Goal: Task Accomplishment & Management: Complete application form

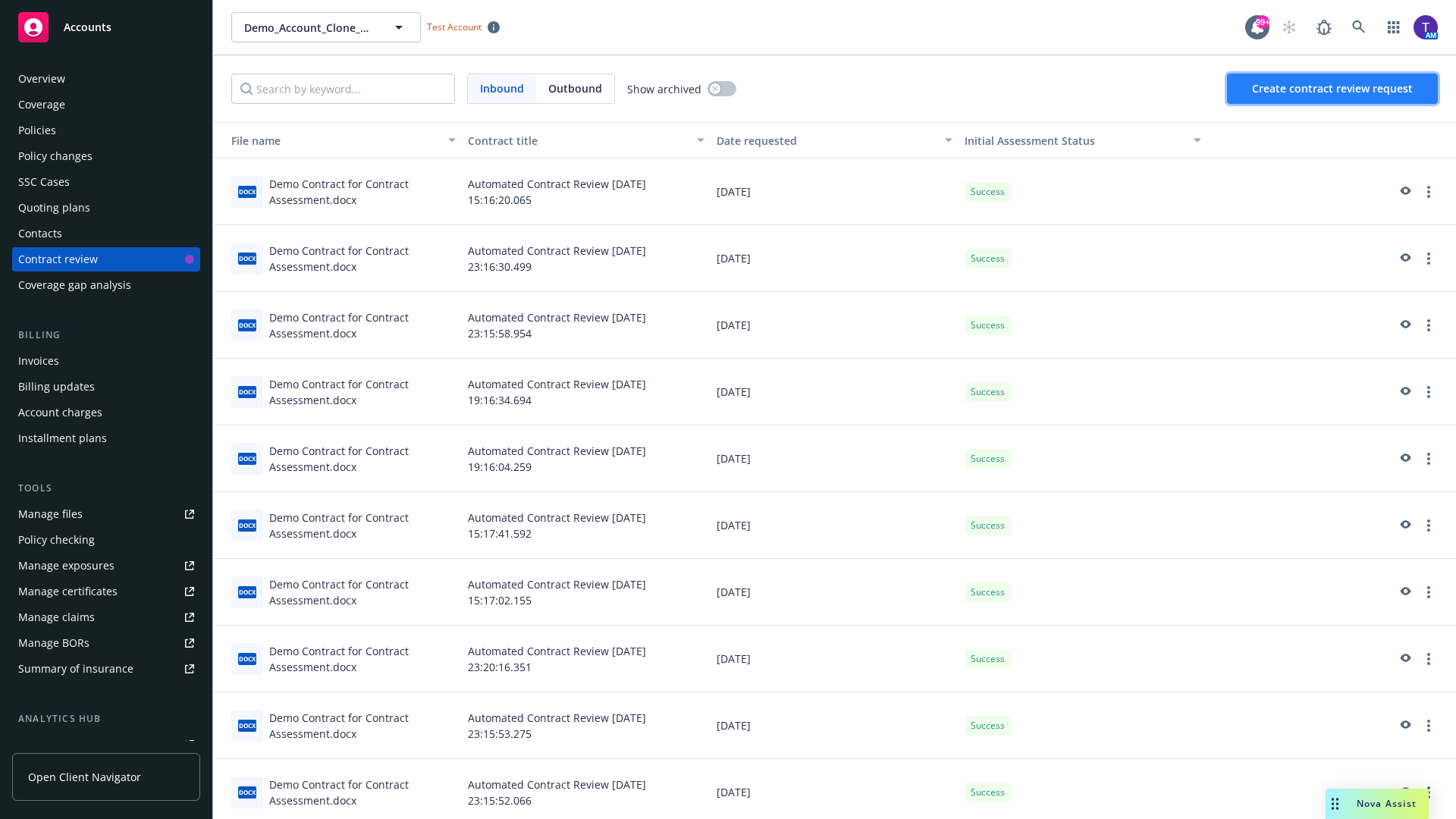
click at [1333, 88] on span "Create contract review request" at bounding box center [1332, 88] width 161 height 14
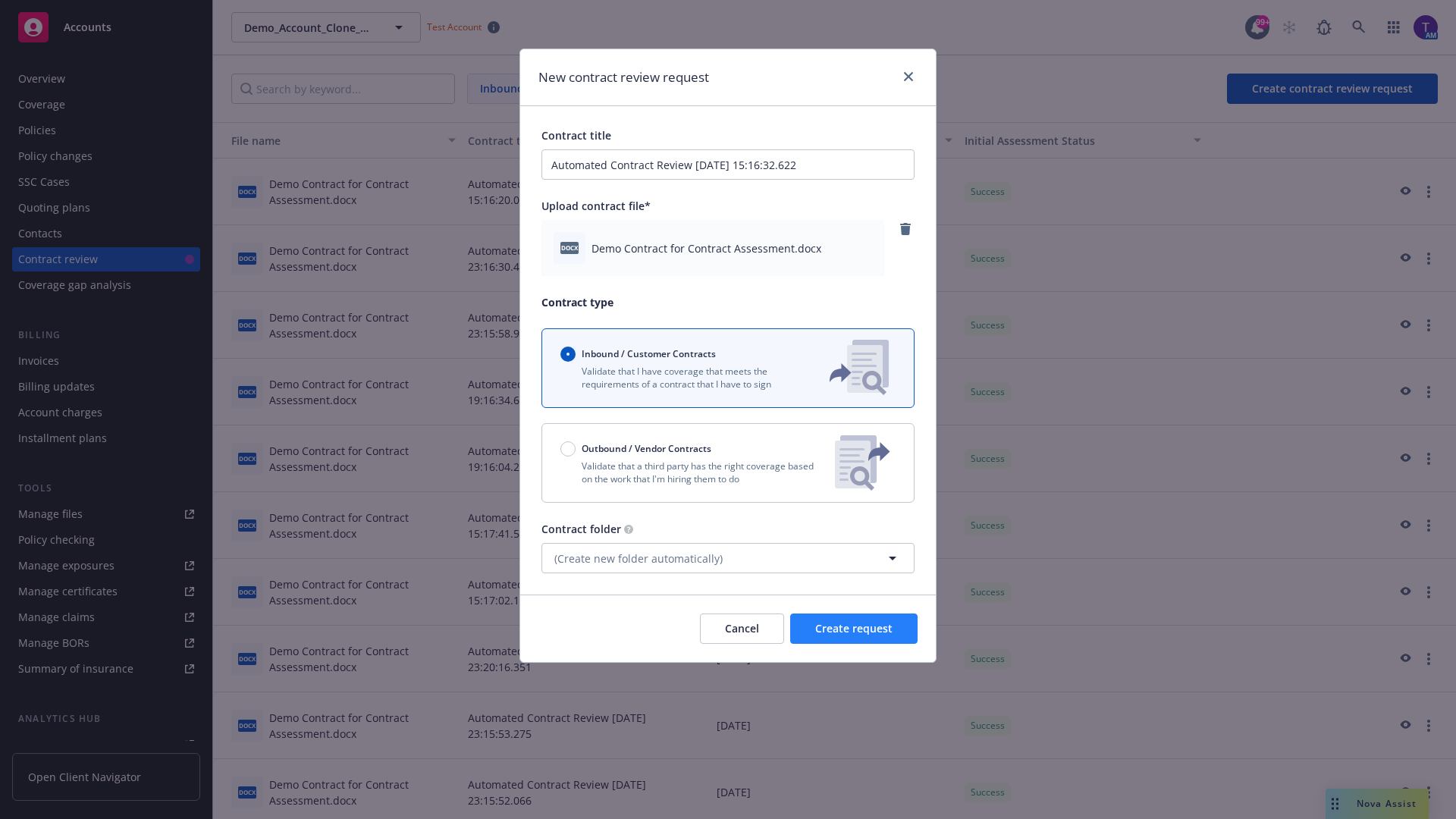
type input "Automated Contract Review [DATE] 15:16:32.622"
click at [854, 629] on span "Create request" at bounding box center [854, 627] width 78 height 14
